Goal: Transaction & Acquisition: Purchase product/service

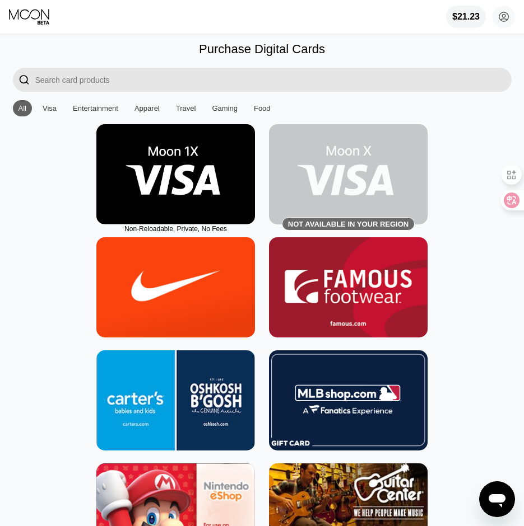
click at [198, 180] on img at bounding box center [175, 174] width 158 height 100
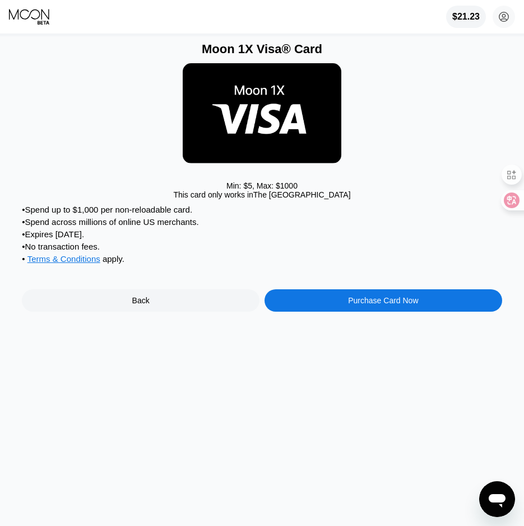
click at [400, 305] on div "Purchase Card Now" at bounding box center [383, 300] width 70 height 9
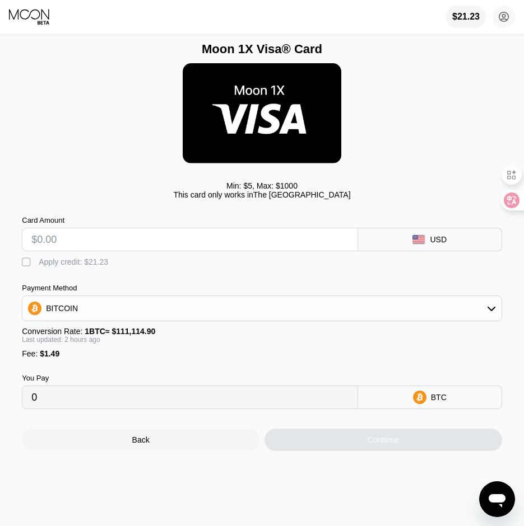
click at [24, 268] on div "" at bounding box center [27, 262] width 11 height 11
click at [63, 247] on input "text" at bounding box center [189, 239] width 317 height 22
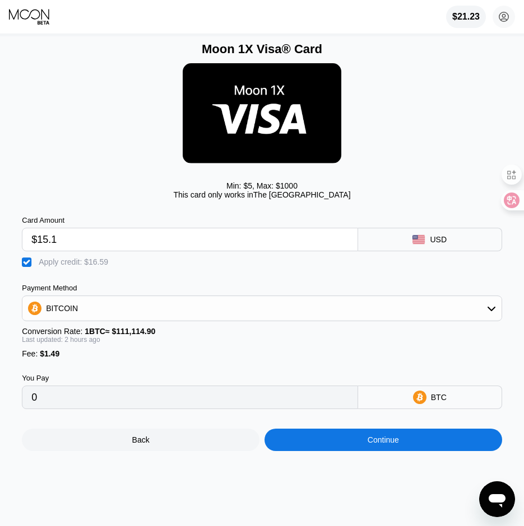
type input "$15.1"
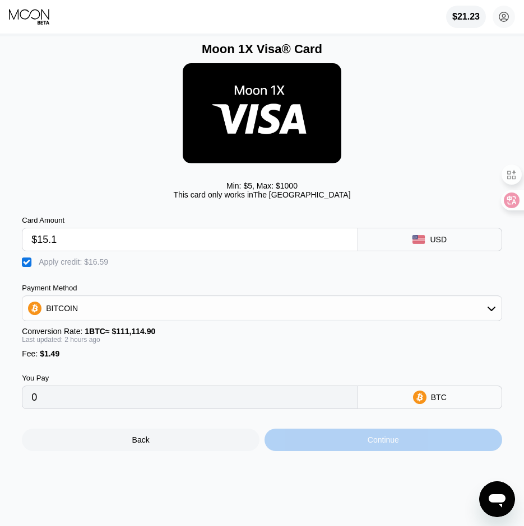
click at [390, 445] on div "Continue" at bounding box center [382, 440] width 31 height 9
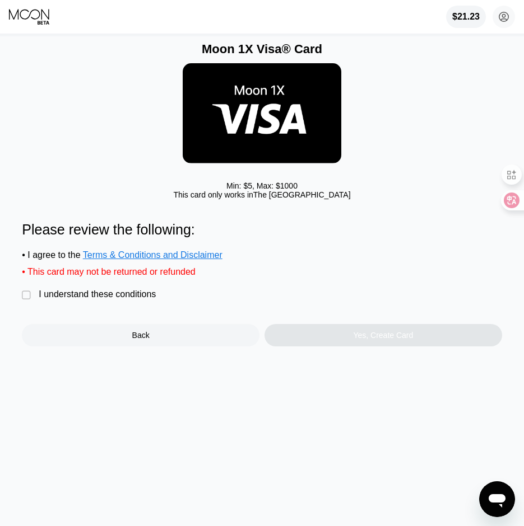
click at [136, 300] on div "I understand these conditions" at bounding box center [97, 295] width 117 height 10
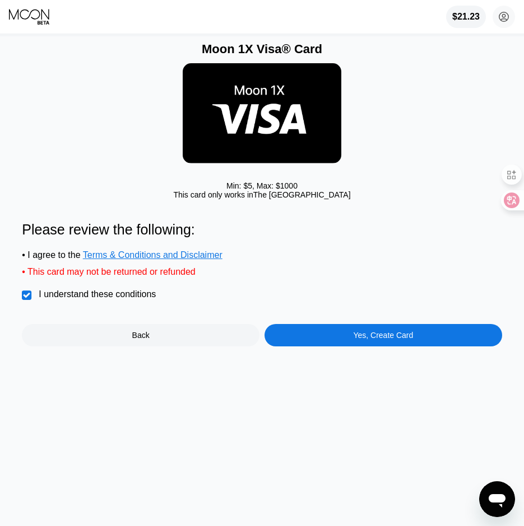
click at [414, 347] on div "Yes, Create Card" at bounding box center [382, 335] width 237 height 22
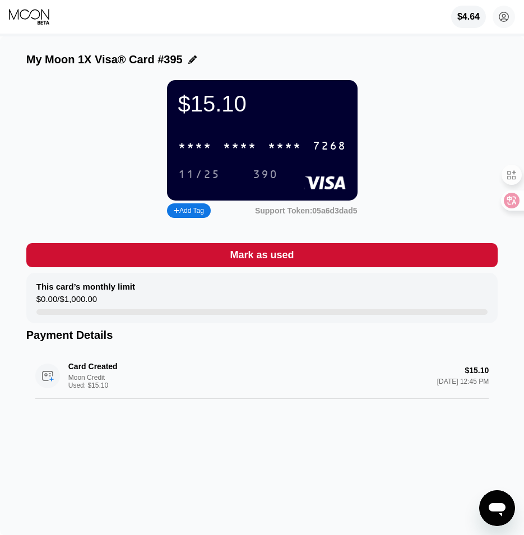
click at [294, 146] on div "* * * *" at bounding box center [285, 146] width 34 height 13
